Goal: Find specific page/section: Find specific page/section

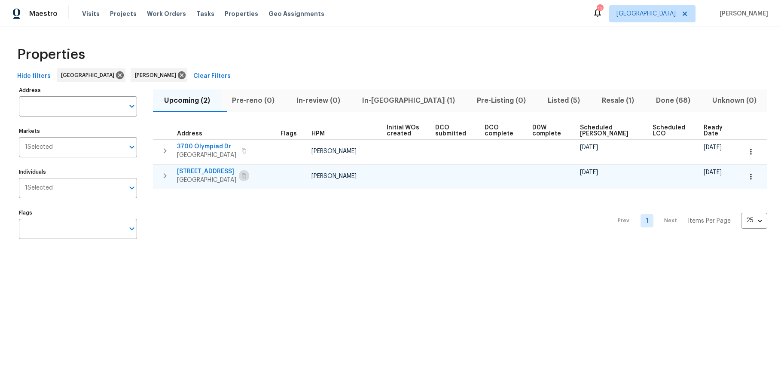
click at [247, 173] on icon "button" at bounding box center [243, 175] width 5 height 5
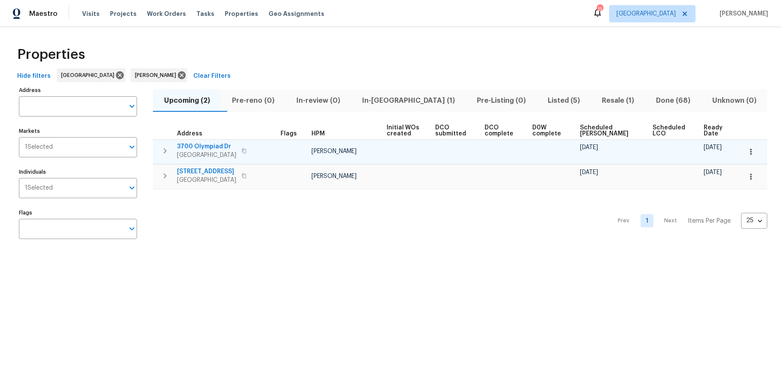
click at [242, 148] on icon "button" at bounding box center [243, 150] width 5 height 5
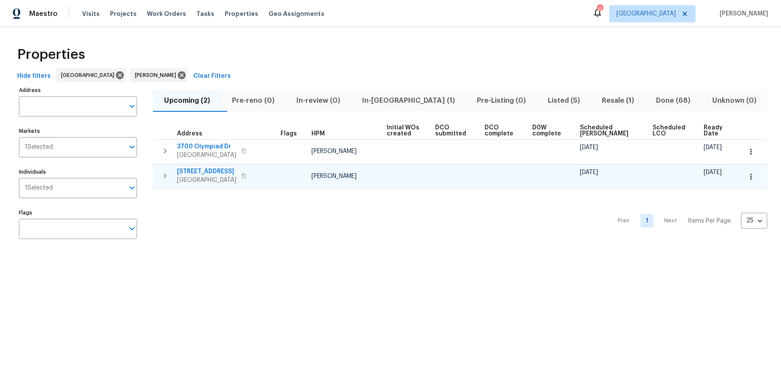
click at [264, 176] on div "[STREET_ADDRESS]" at bounding box center [225, 175] width 97 height 17
click at [246, 174] on icon "button" at bounding box center [244, 175] width 4 height 5
click at [236, 261] on html "Maestro Visits Projects Work Orders Tasks Properties Geo Assignments 11 [GEOGRA…" at bounding box center [390, 130] width 781 height 261
